Goal: Obtain resource: Obtain resource

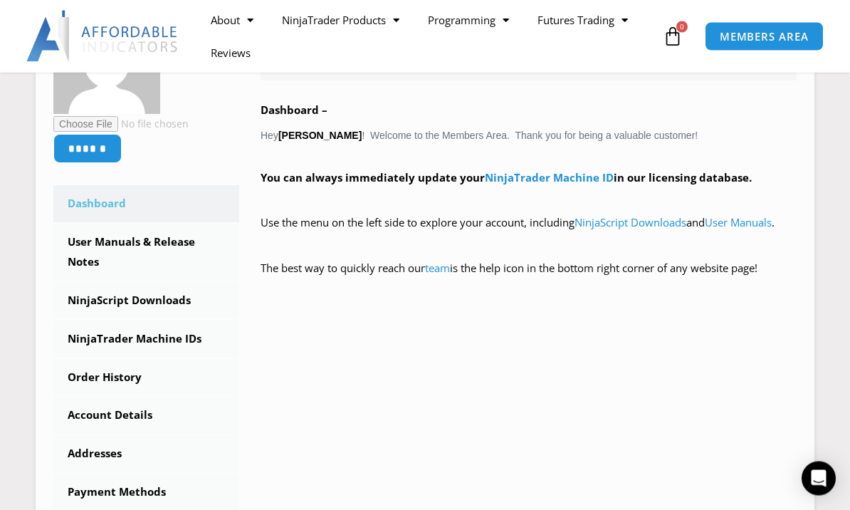
scroll to position [312, 0]
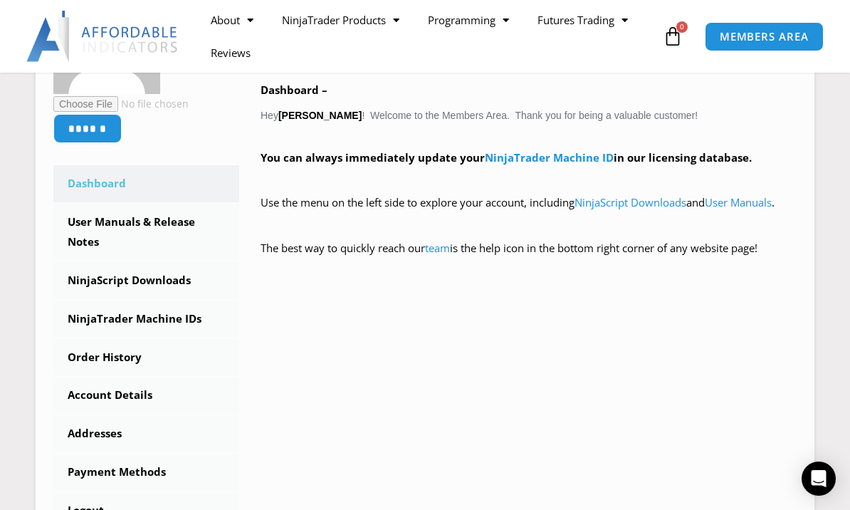
click at [153, 274] on link "NinjaScript Downloads" at bounding box center [146, 280] width 186 height 37
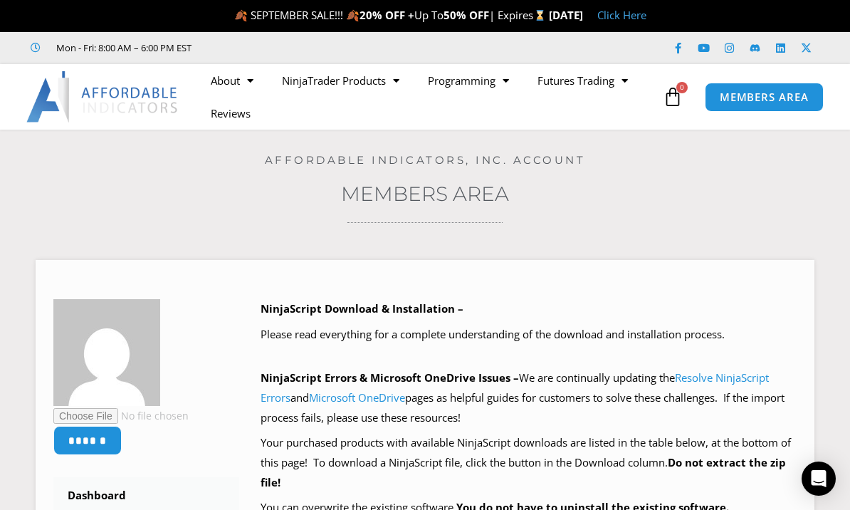
scroll to position [50, 0]
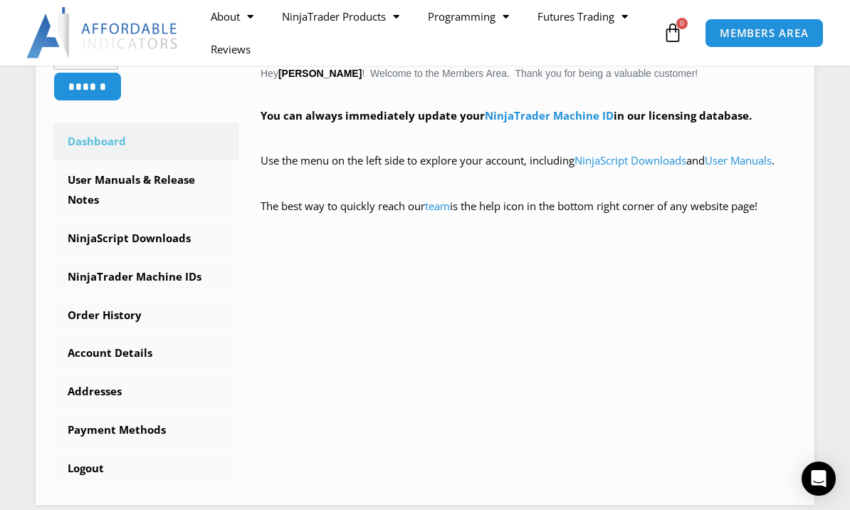
scroll to position [74, 0]
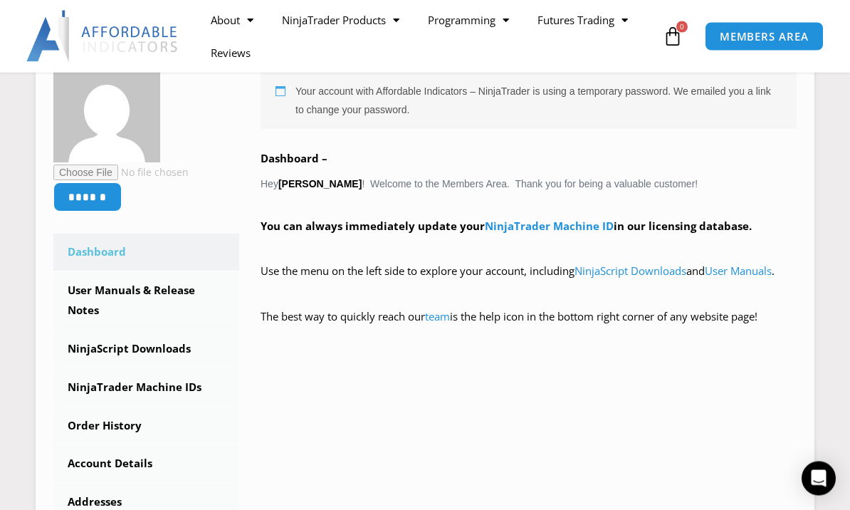
scroll to position [248, 0]
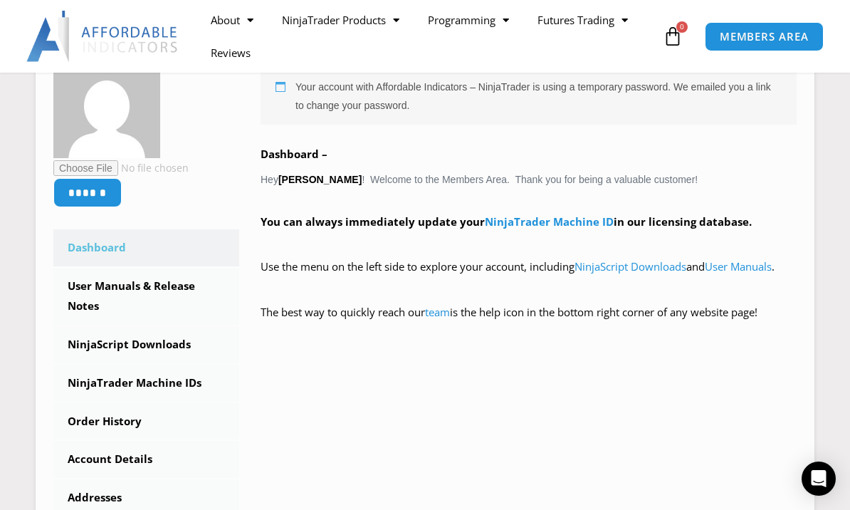
click at [157, 357] on link "NinjaScript Downloads" at bounding box center [146, 344] width 186 height 37
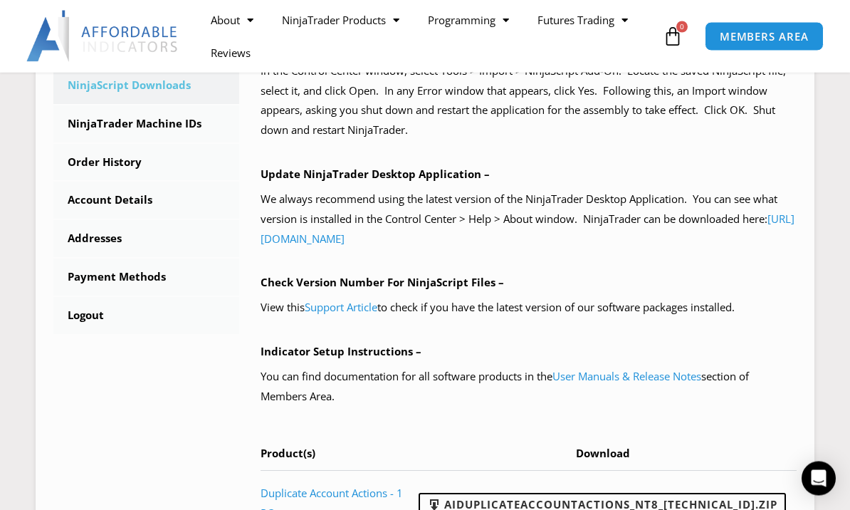
scroll to position [507, 0]
click at [347, 300] on link "Support Article" at bounding box center [341, 307] width 73 height 14
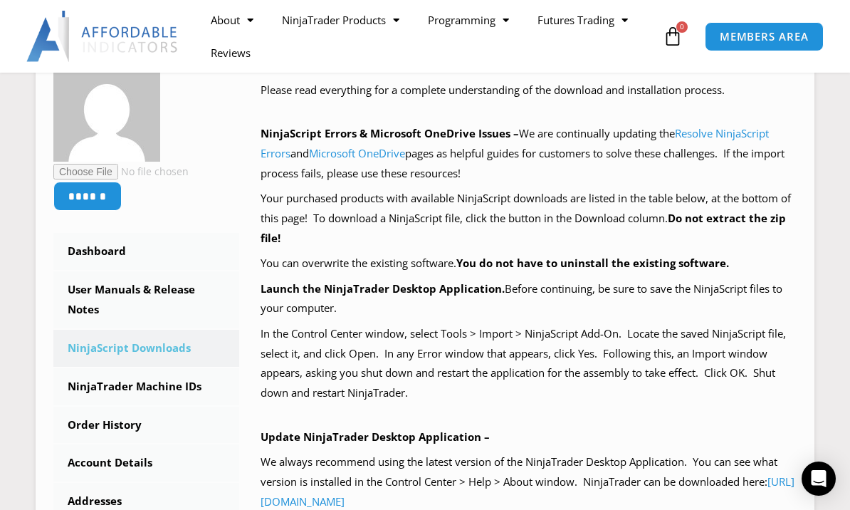
scroll to position [250, 0]
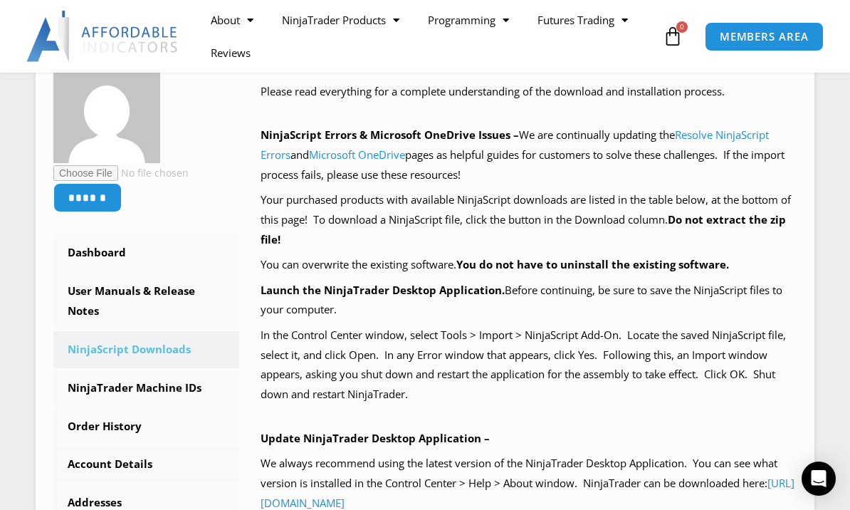
click at [142, 285] on link "User Manuals & Release Notes" at bounding box center [146, 301] width 186 height 57
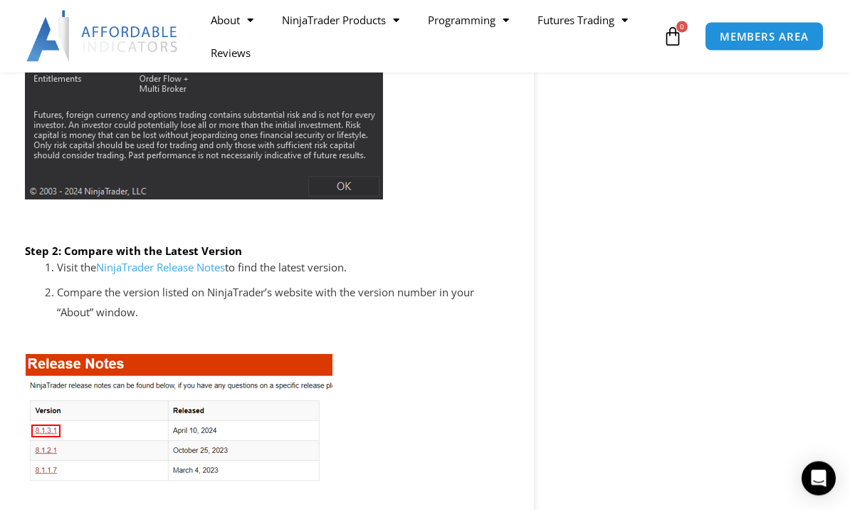
scroll to position [2073, 0]
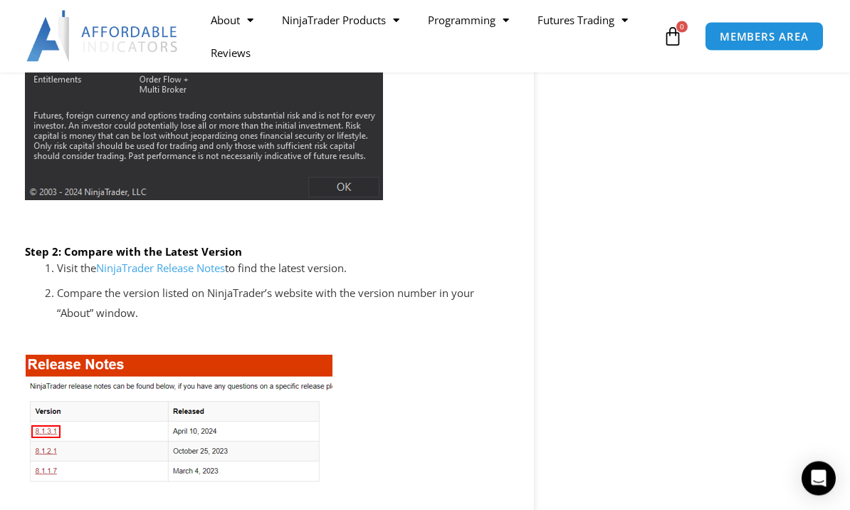
click at [156, 261] on link "NinjaTrader Release Notes" at bounding box center [160, 268] width 129 height 14
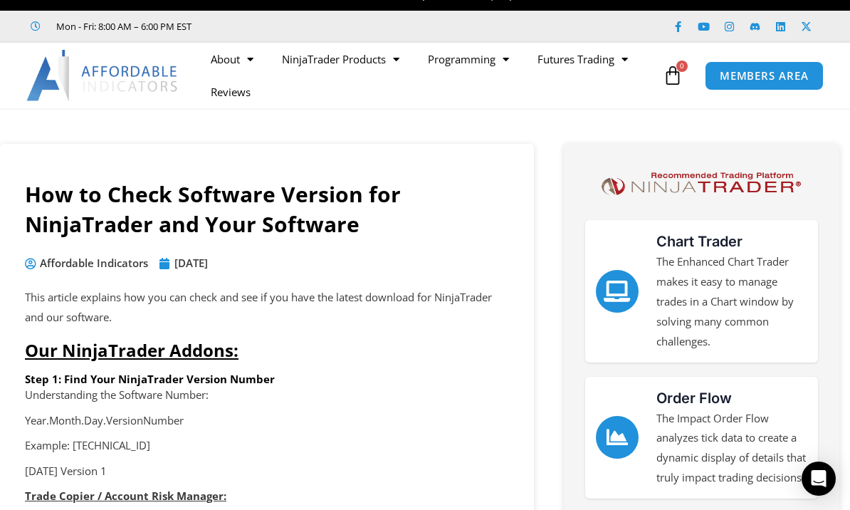
scroll to position [0, 0]
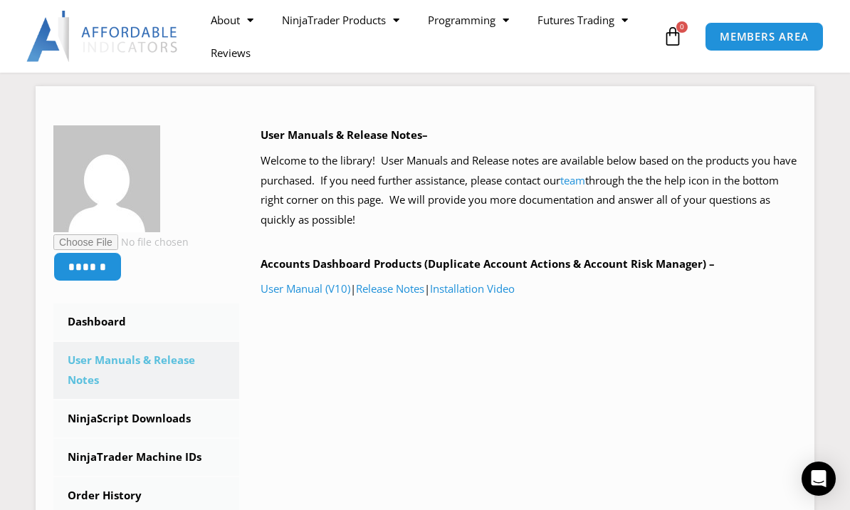
scroll to position [172, 0]
click at [487, 290] on link "Installation Video" at bounding box center [472, 290] width 85 height 14
